Goal: Navigation & Orientation: Understand site structure

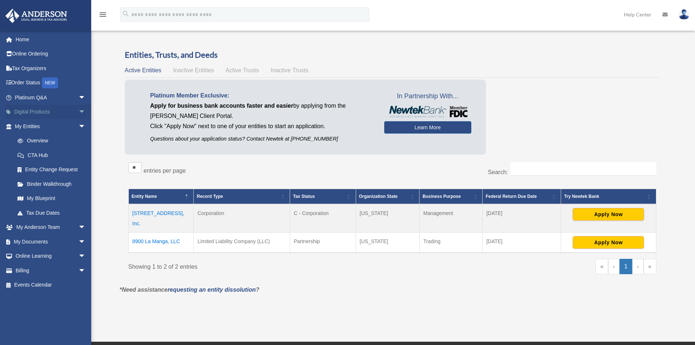
click at [32, 111] on link "Digital Products arrow_drop_down" at bounding box center [51, 112] width 92 height 15
click at [78, 109] on span "arrow_drop_down" at bounding box center [85, 112] width 15 height 15
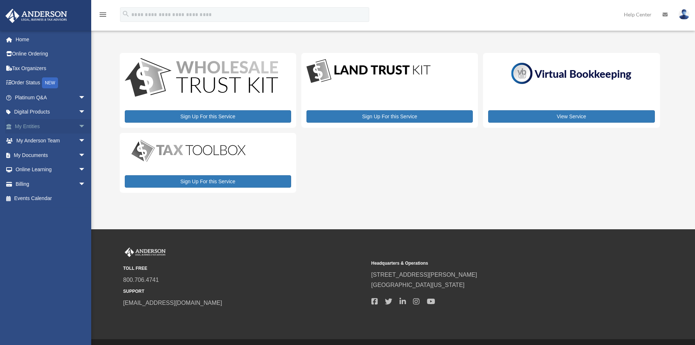
click at [35, 125] on link "My Entities arrow_drop_down" at bounding box center [51, 126] width 92 height 15
click at [78, 125] on span "arrow_drop_down" at bounding box center [85, 126] width 15 height 15
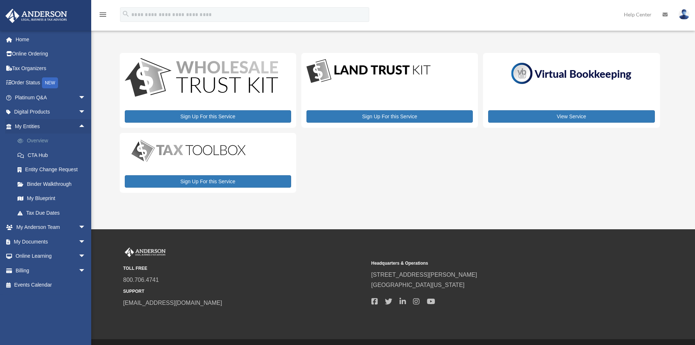
click at [46, 138] on link "Overview" at bounding box center [53, 140] width 86 height 15
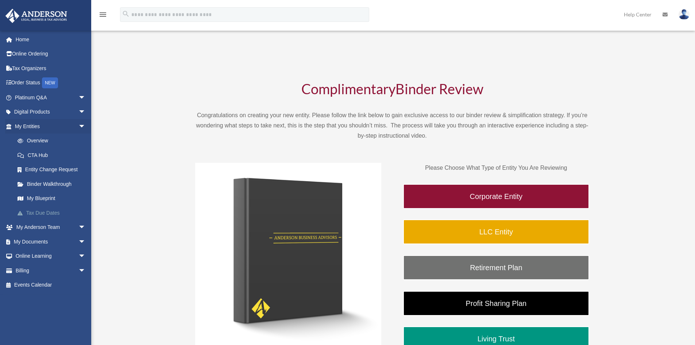
click at [35, 210] on link "Tax Due Dates" at bounding box center [53, 212] width 86 height 15
click at [32, 223] on link "My [PERSON_NAME] Team arrow_drop_down" at bounding box center [51, 227] width 92 height 15
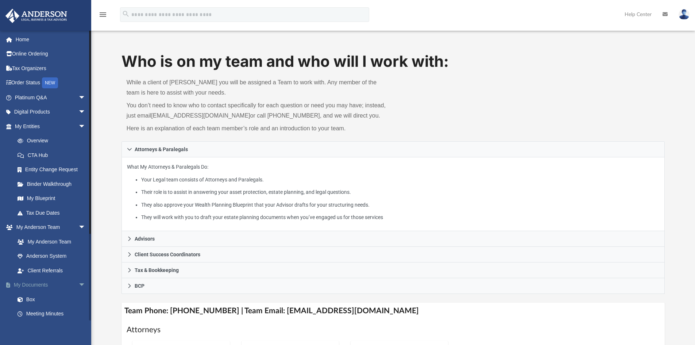
click at [30, 282] on link "My Documents arrow_drop_down" at bounding box center [51, 284] width 92 height 15
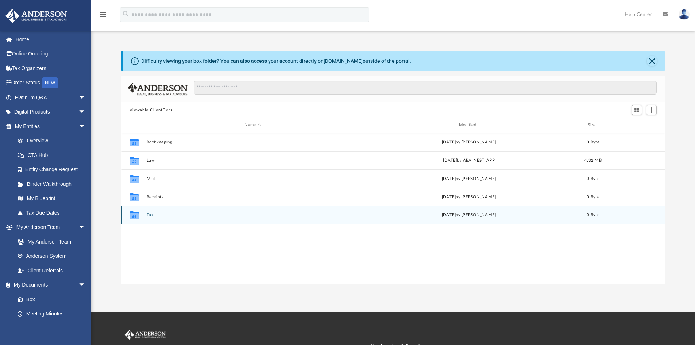
scroll to position [160, 537]
